Goal: Task Accomplishment & Management: Complete application form

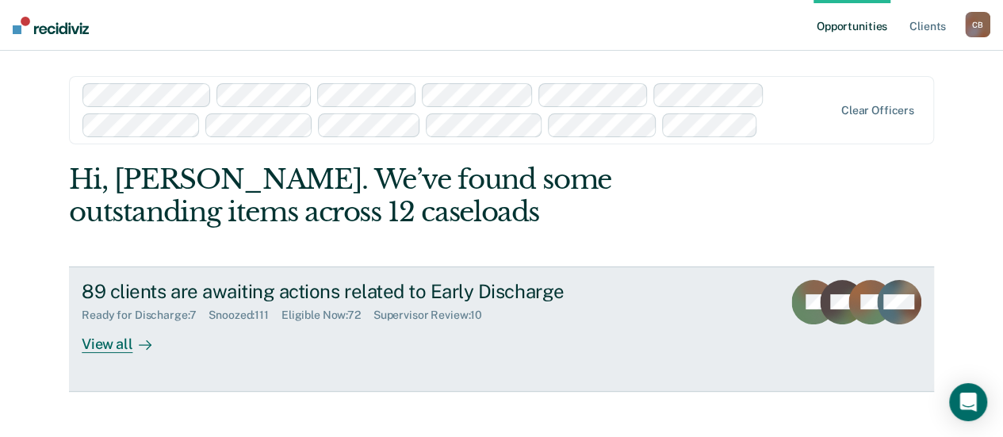
scroll to position [17, 0]
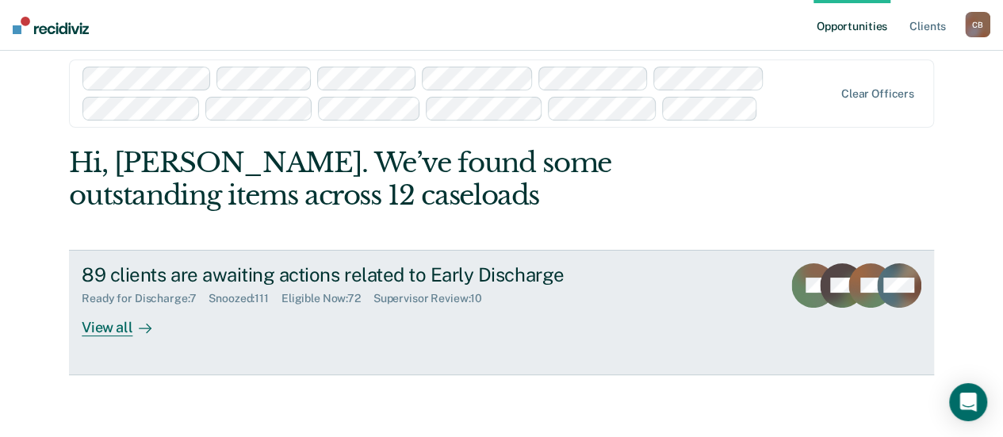
click at [427, 296] on div "Supervisor Review : 10" at bounding box center [434, 298] width 121 height 13
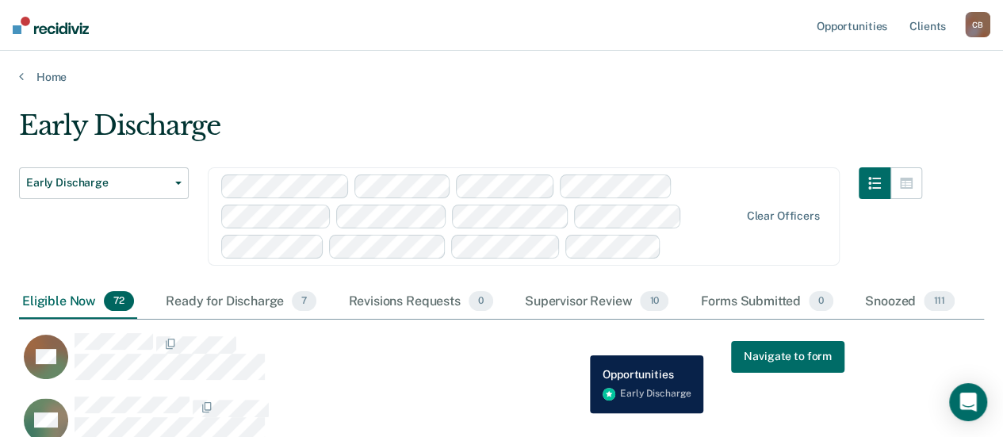
scroll to position [71, 0]
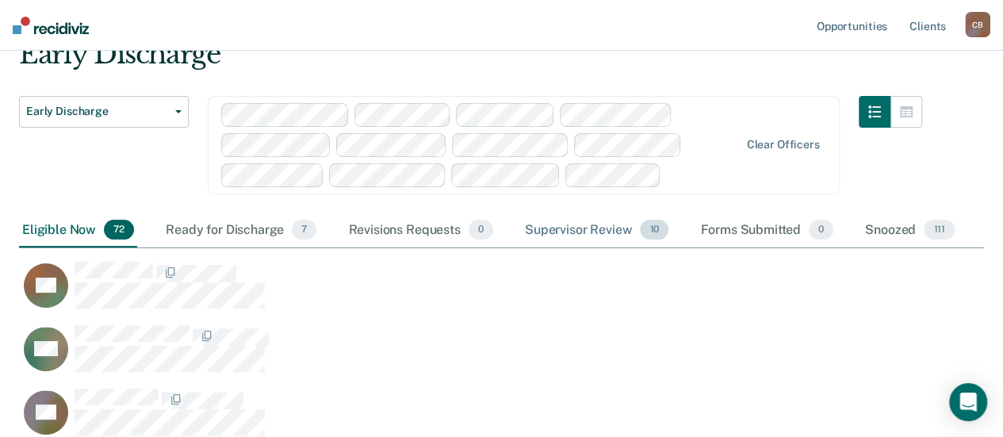
click at [585, 227] on div "Supervisor Review 10" at bounding box center [597, 230] width 150 height 35
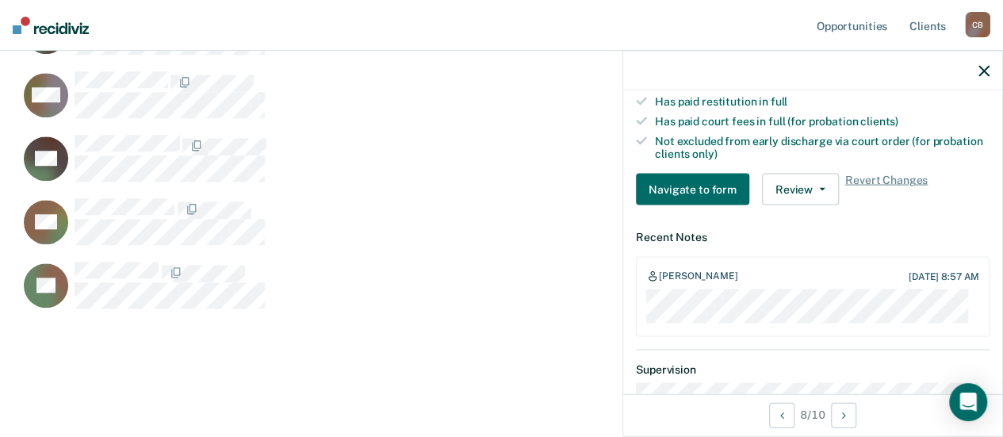
scroll to position [468, 0]
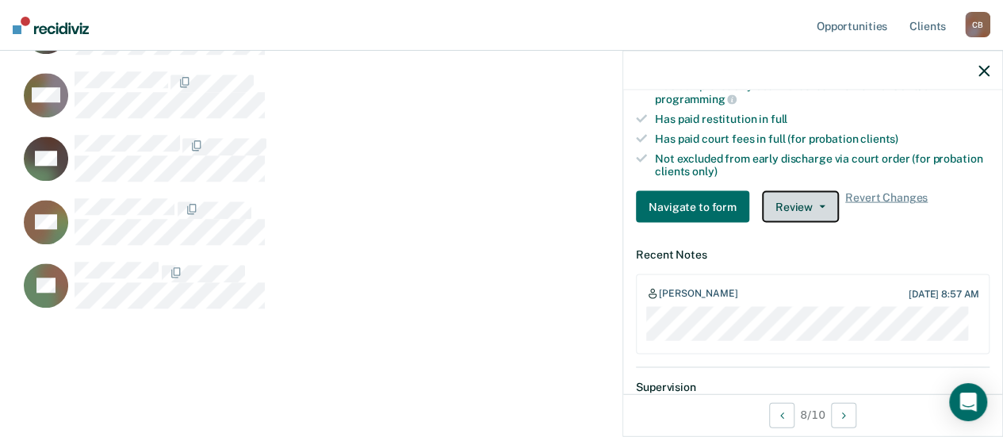
click at [815, 204] on button "Review" at bounding box center [800, 207] width 77 height 32
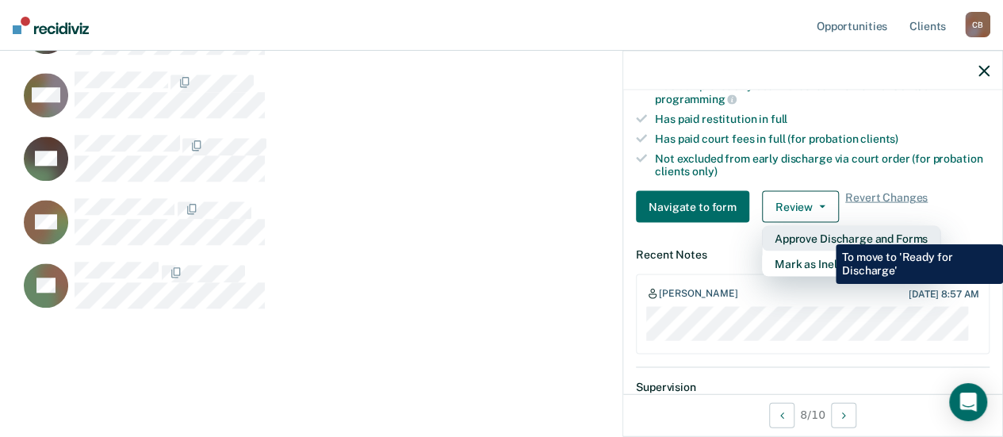
click at [824, 232] on button "Approve Discharge and Forms" at bounding box center [851, 238] width 178 height 25
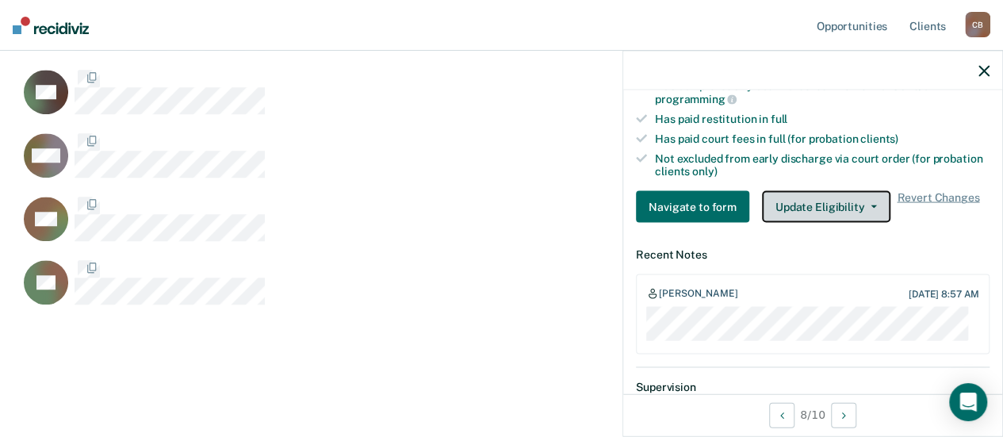
scroll to position [776, 953]
